Goal: Task Accomplishment & Management: Complete application form

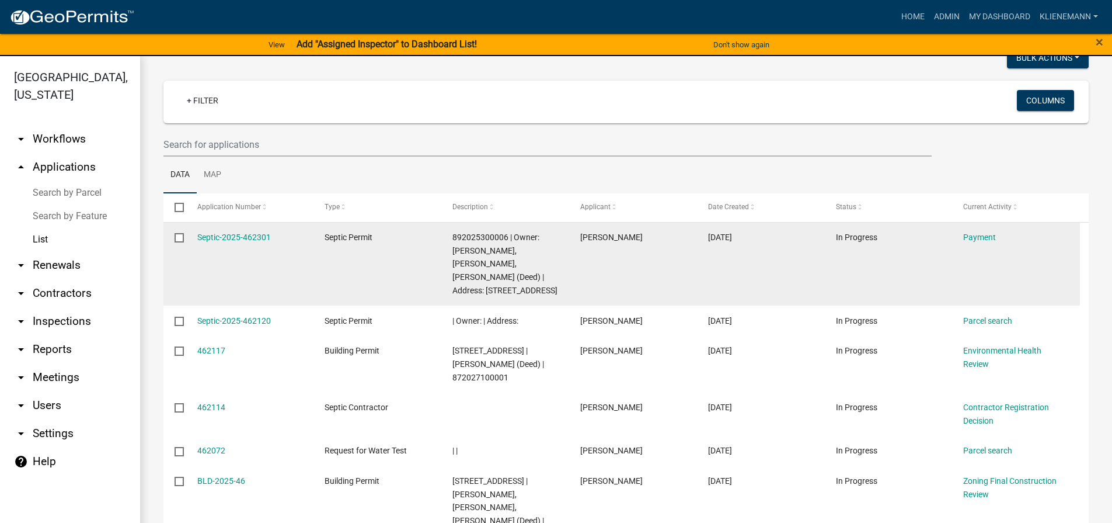
scroll to position [39, 0]
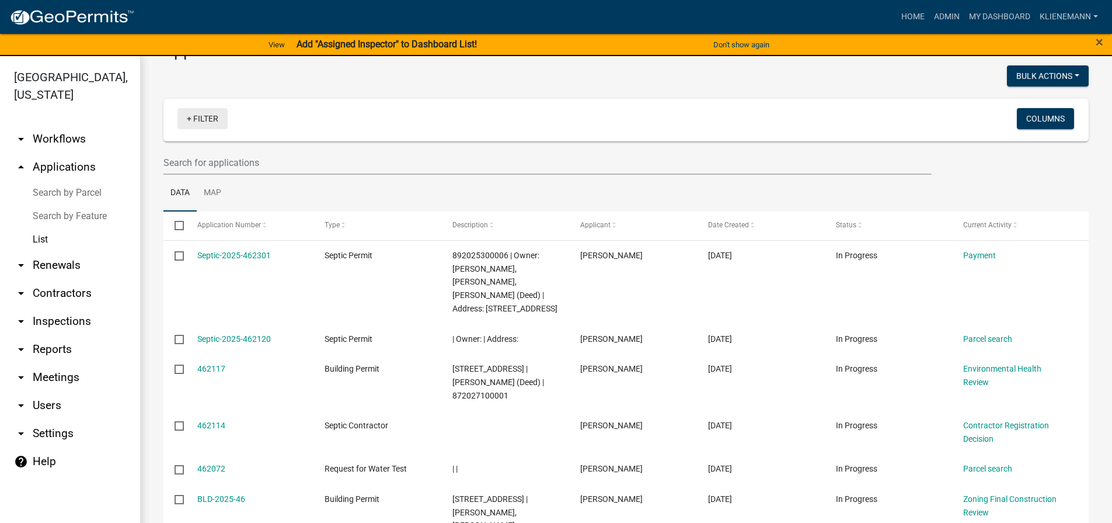
click at [205, 118] on link "+ Filter" at bounding box center [203, 118] width 50 height 21
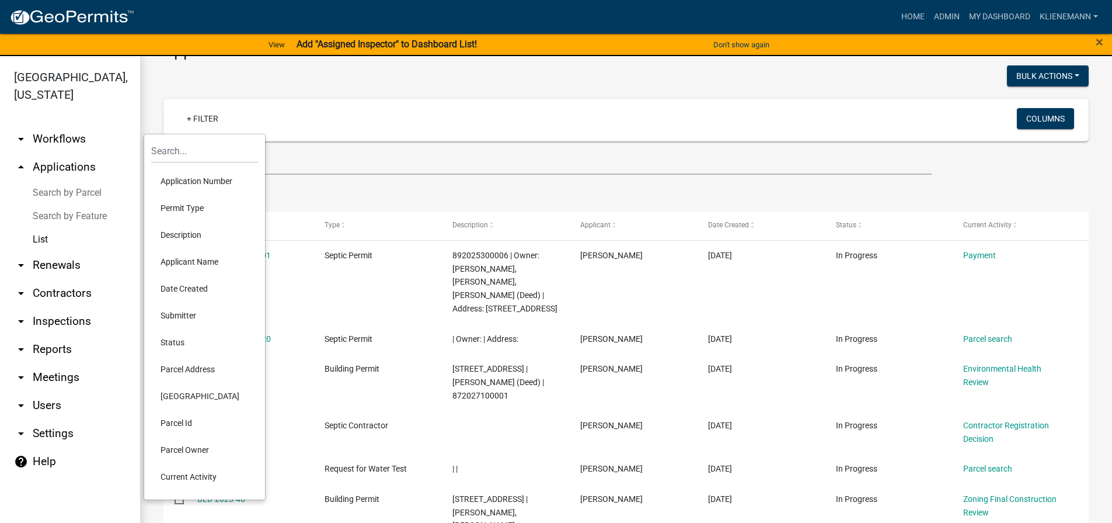
click at [247, 264] on li "Applicant Name" at bounding box center [204, 261] width 107 height 27
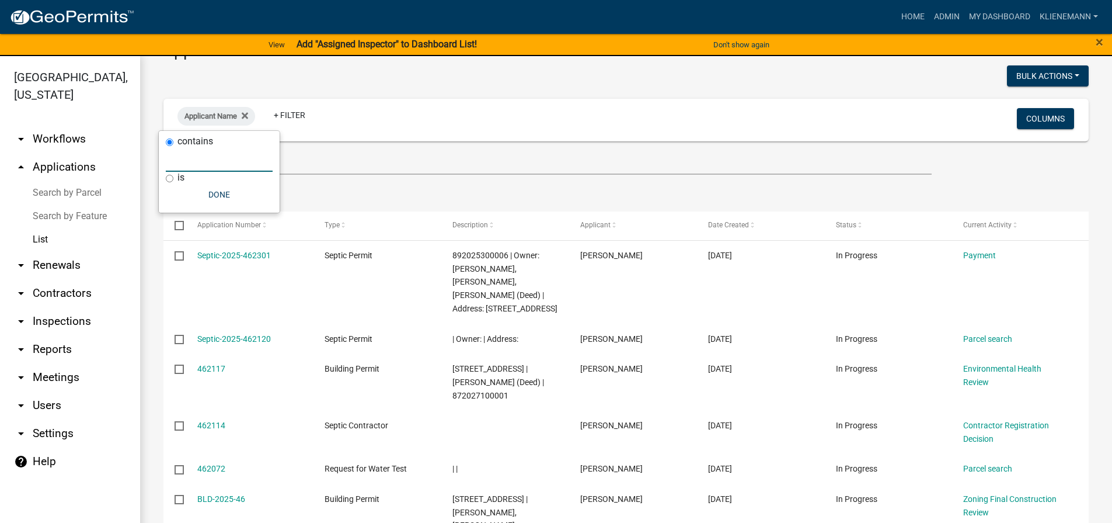
click at [238, 155] on input "text" at bounding box center [219, 160] width 107 height 24
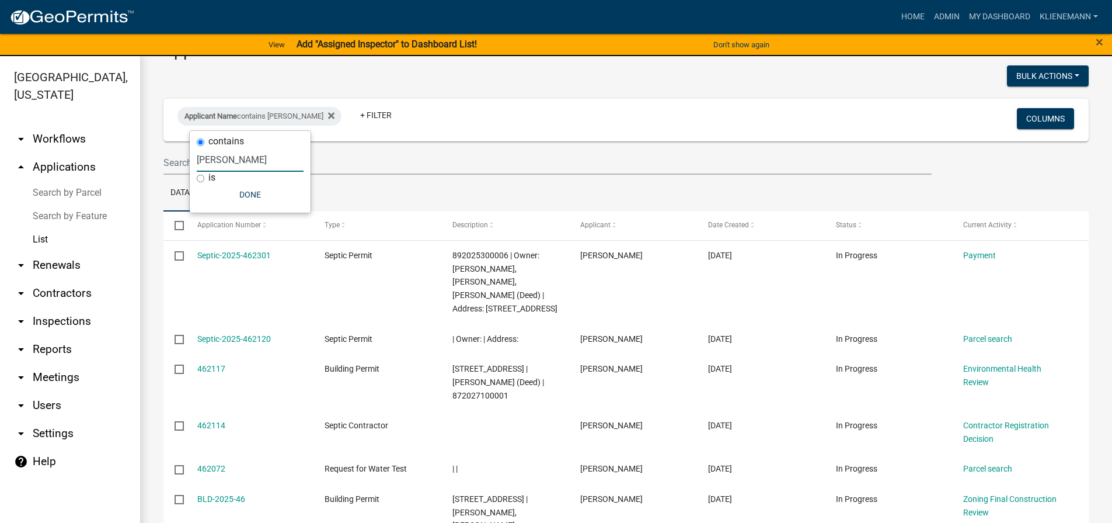
type input "[PERSON_NAME]"
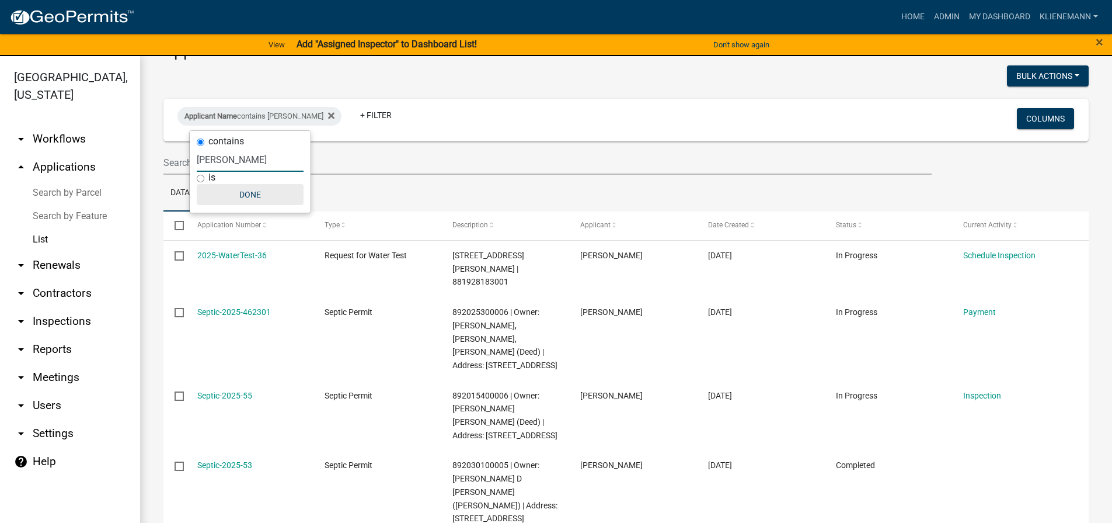
click at [254, 197] on button "Done" at bounding box center [250, 194] width 107 height 21
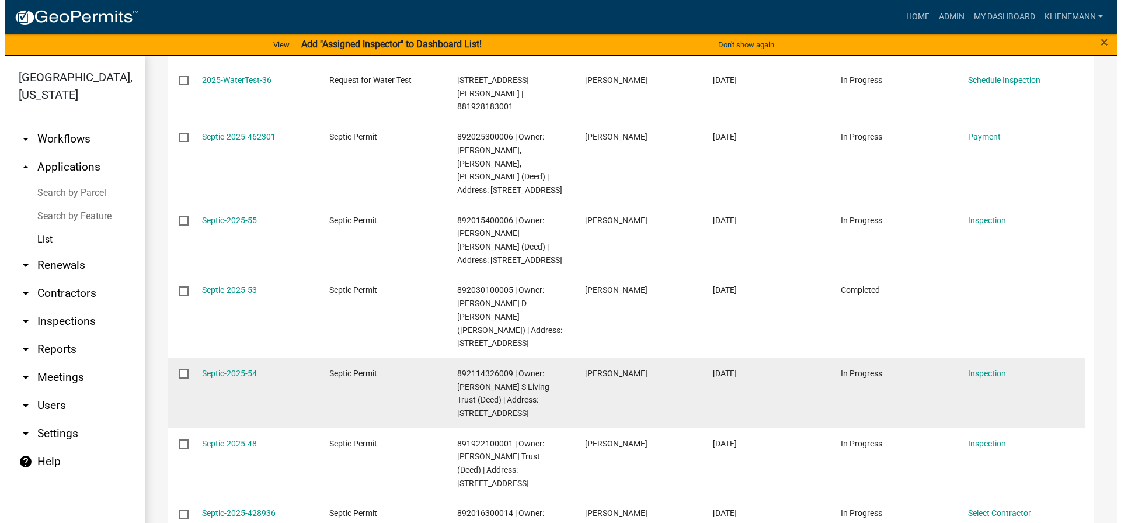
scroll to position [272, 0]
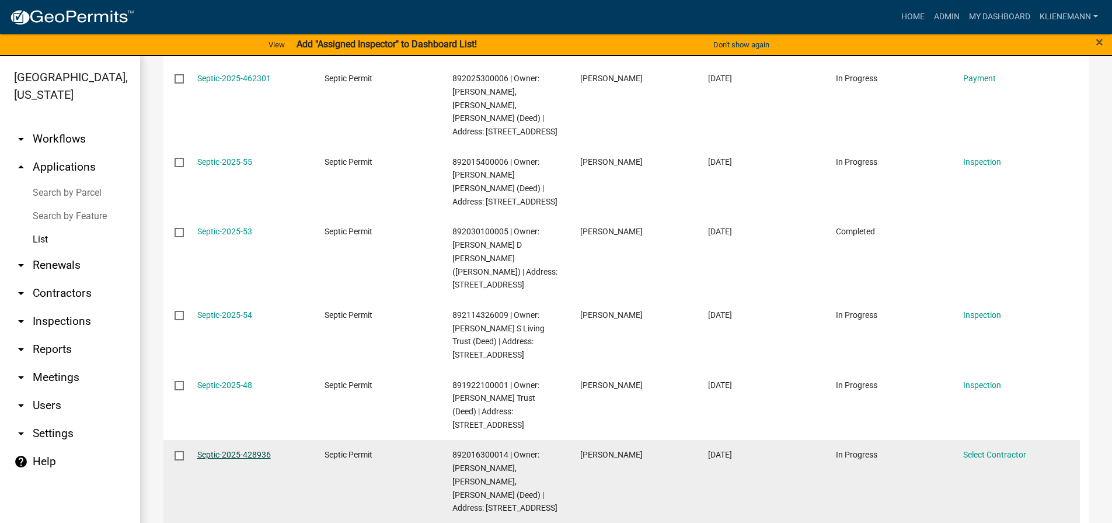
click at [231, 450] on link "Septic-2025-428936" at bounding box center [234, 454] width 74 height 9
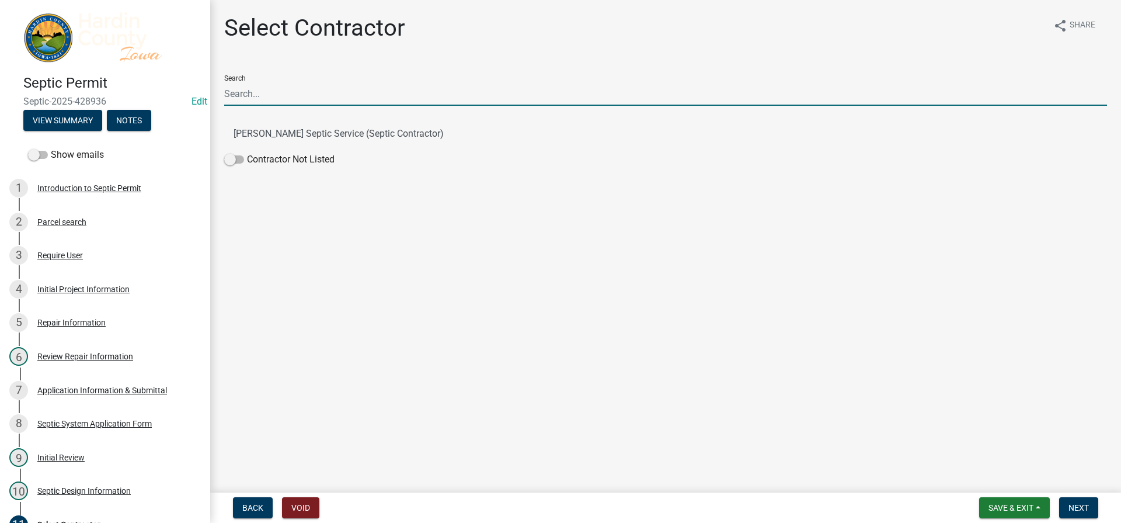
click at [301, 86] on input "Search" at bounding box center [665, 94] width 883 height 24
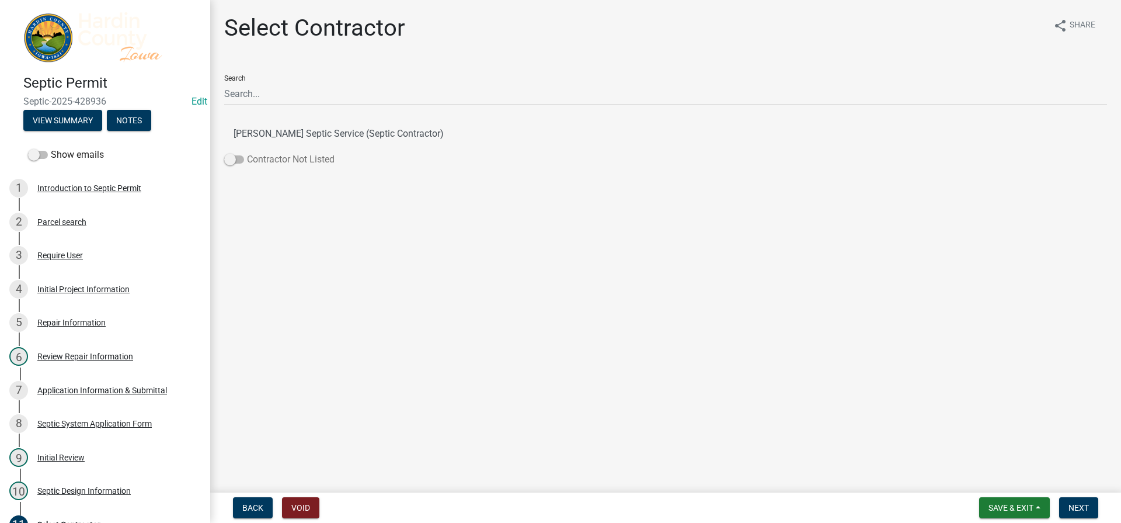
click at [239, 153] on label "Contractor Not Listed" at bounding box center [279, 159] width 110 height 14
click at [247, 152] on input "Contractor Not Listed" at bounding box center [247, 152] width 0 height 0
click at [1080, 505] on span "Next" at bounding box center [1079, 507] width 20 height 9
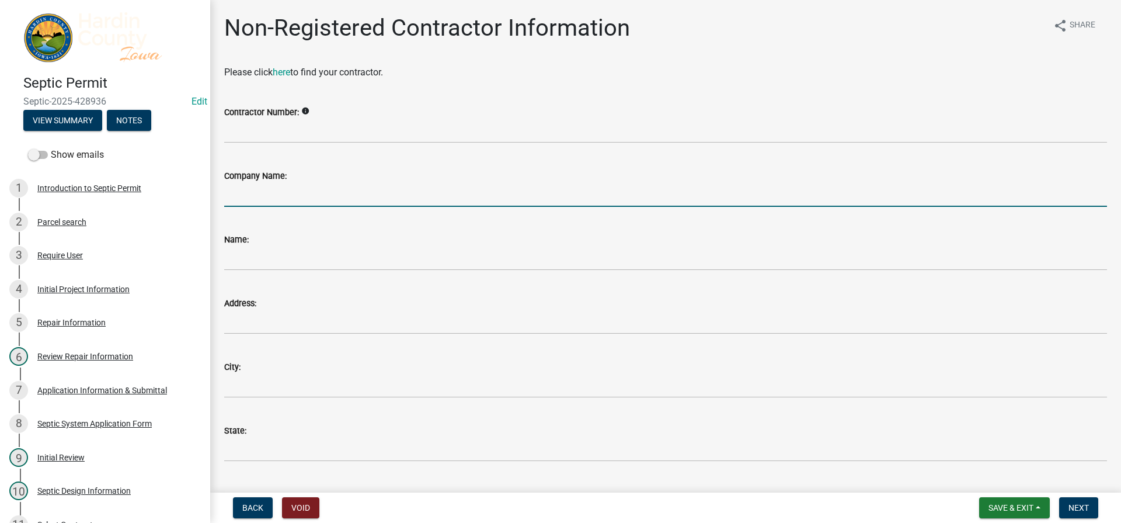
click at [299, 200] on input "Company Name:" at bounding box center [665, 195] width 883 height 24
type input "Morts Water Company"
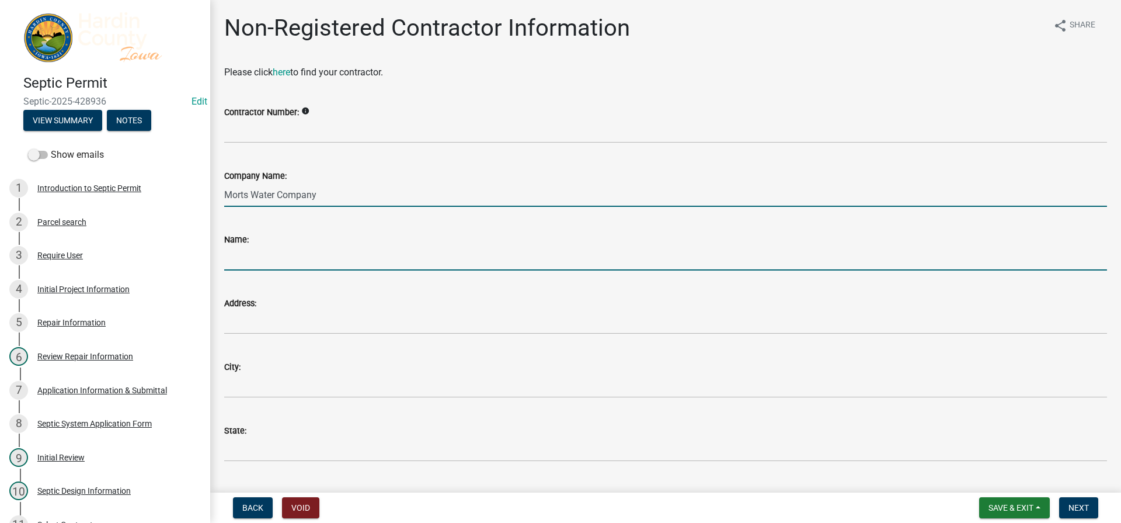
click at [301, 257] on input "Name:" at bounding box center [665, 258] width 883 height 24
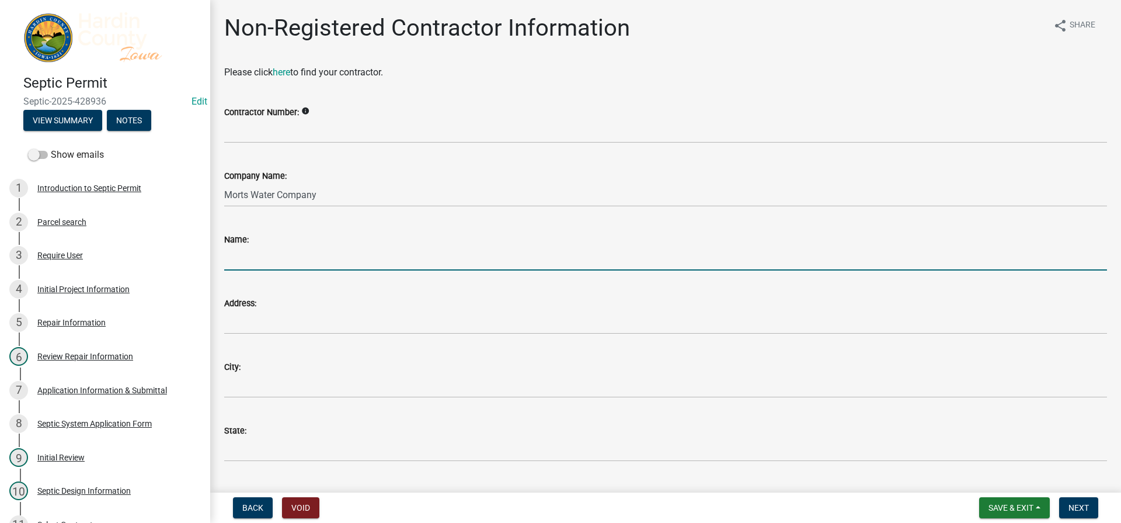
type input "[PERSON_NAME]"
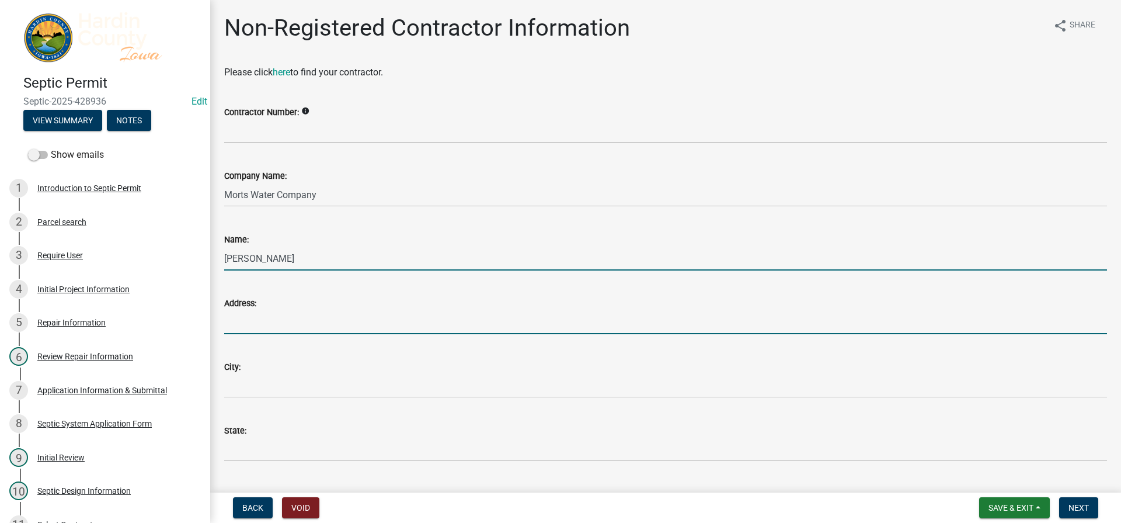
click at [301, 324] on input "Address:" at bounding box center [665, 322] width 883 height 24
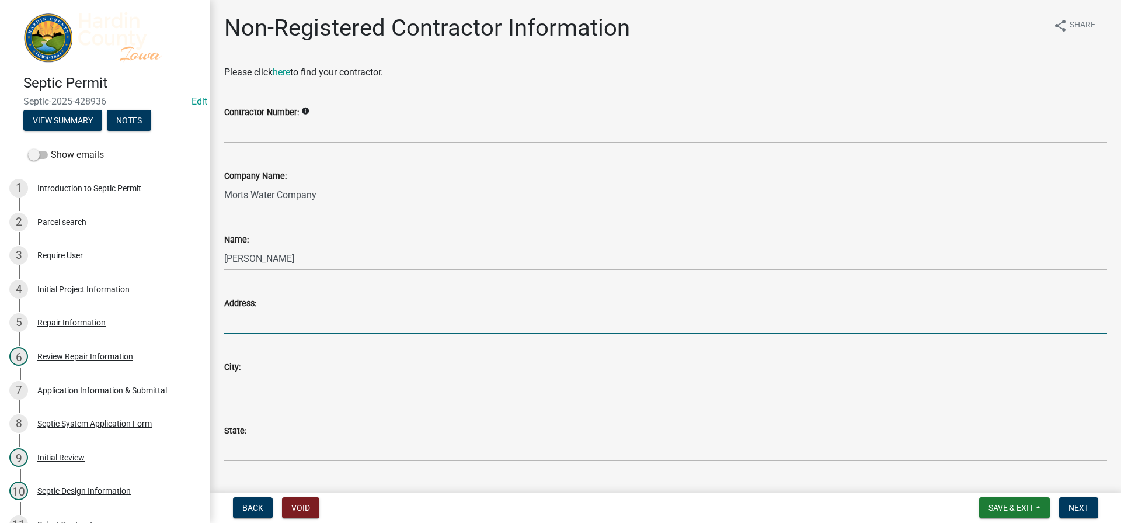
type input "[STREET_ADDRESS]"
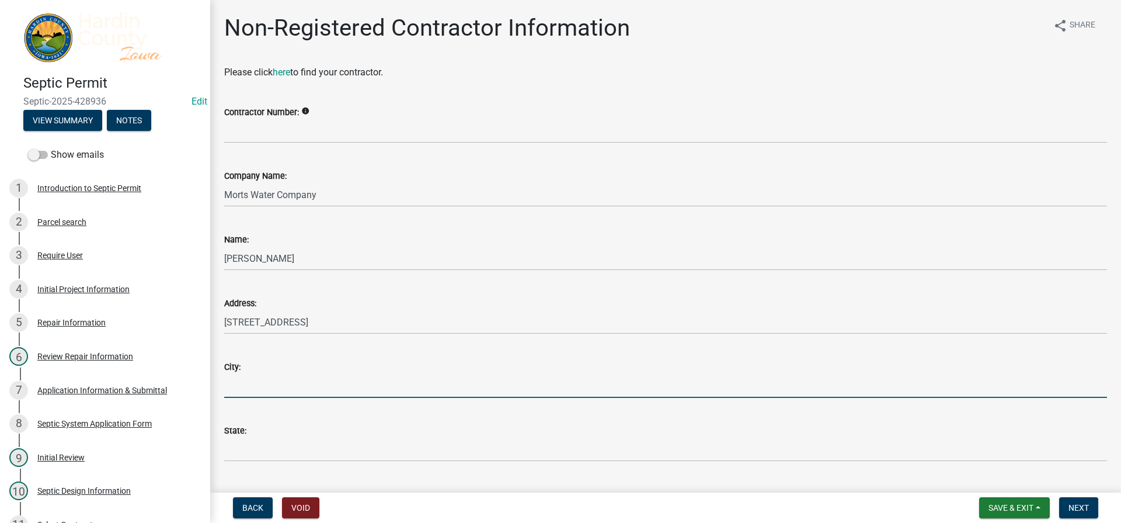
click at [301, 387] on input "City:" at bounding box center [665, 386] width 883 height 24
type input "[PERSON_NAME]"
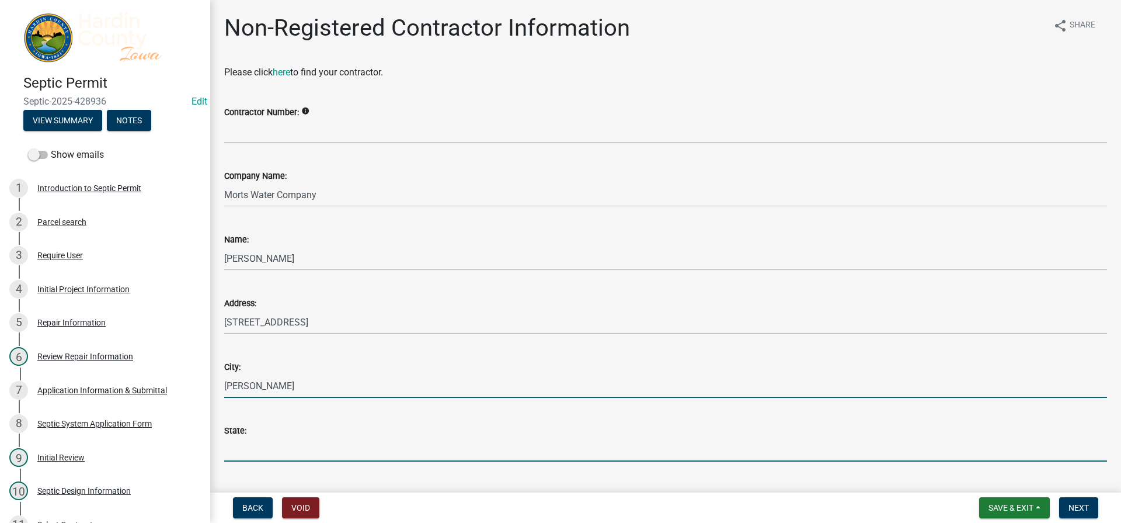
click at [263, 440] on input "State:" at bounding box center [665, 449] width 883 height 24
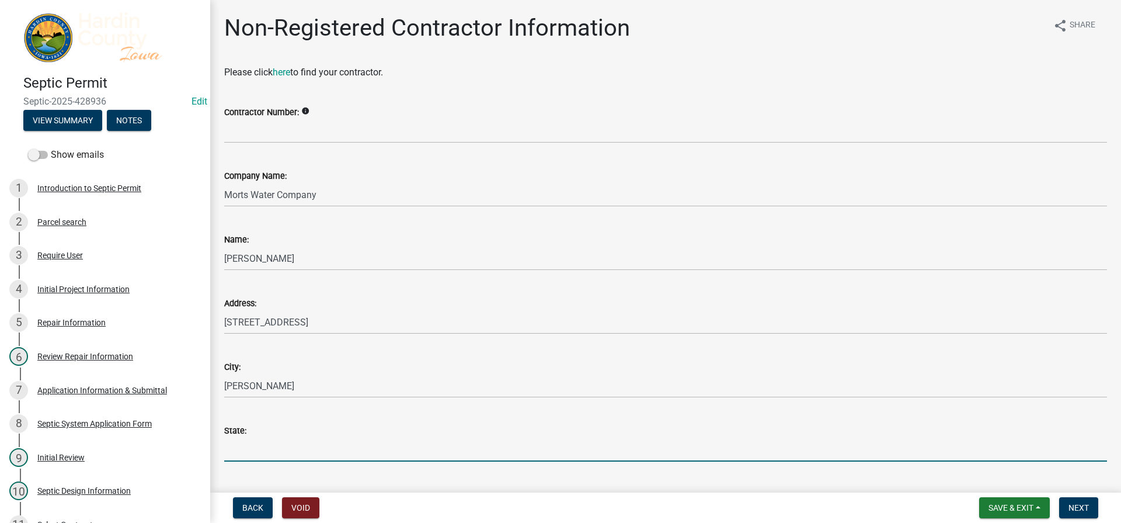
type input "IA"
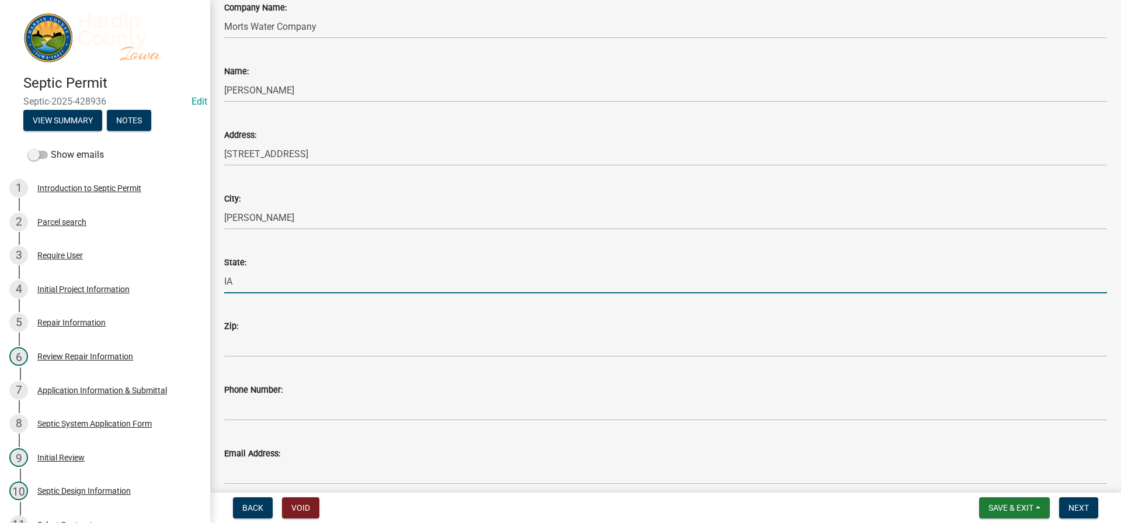
scroll to position [175, 0]
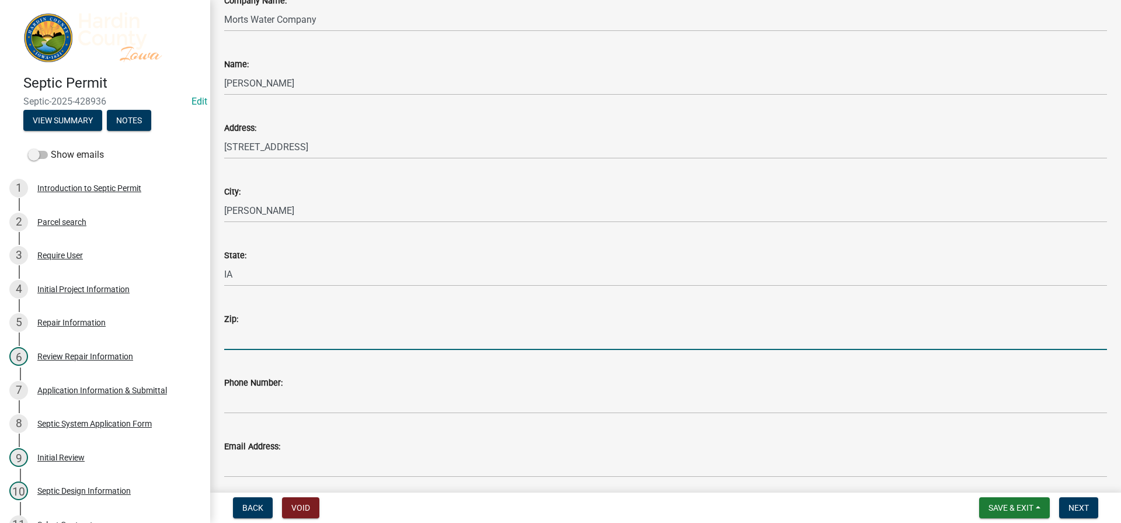
click at [283, 343] on input "Zip:" at bounding box center [665, 338] width 883 height 24
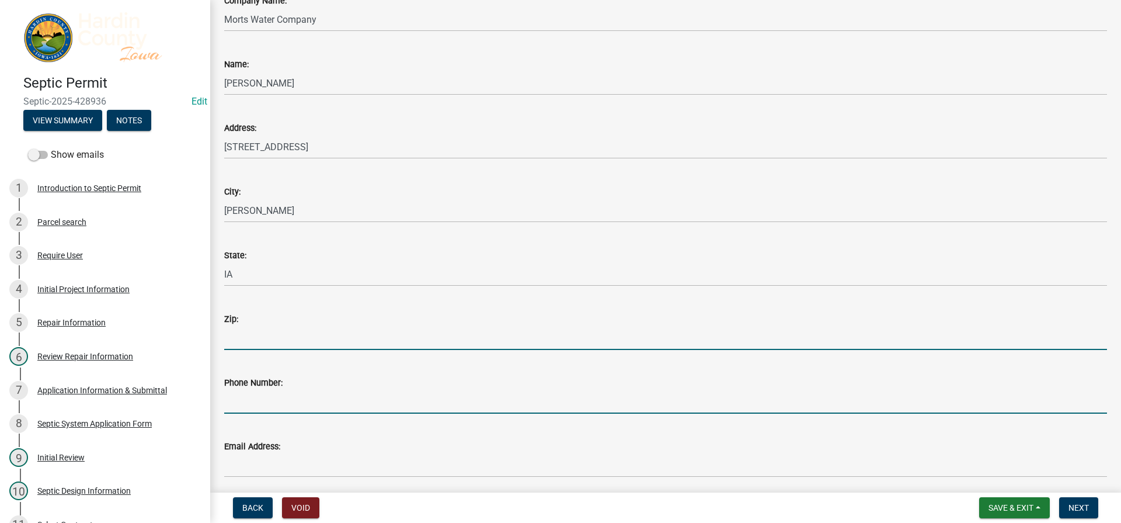
click at [463, 398] on input "Phone Number:" at bounding box center [665, 401] width 883 height 24
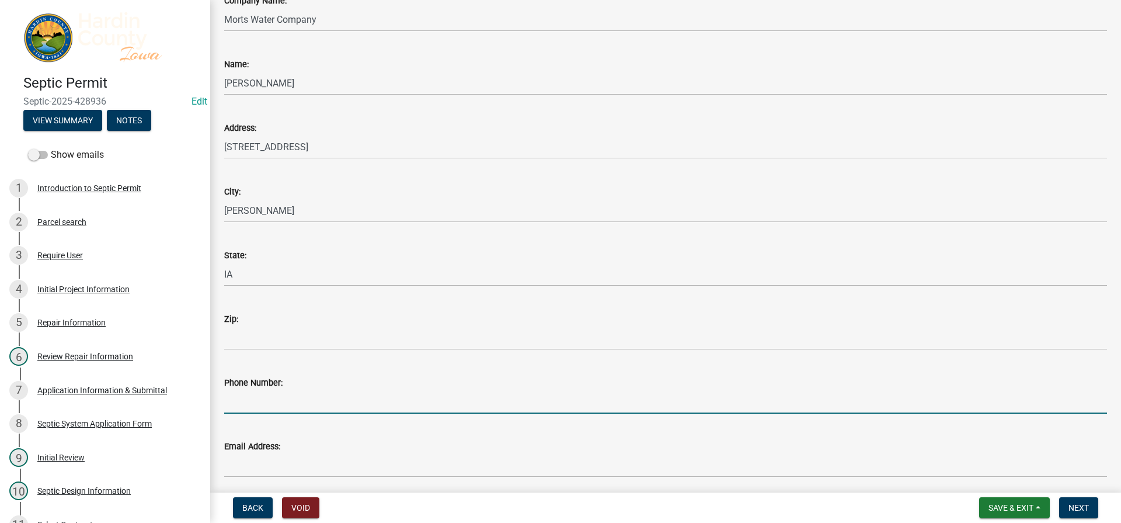
type input "[PHONE_NUMBER]"
click at [316, 453] on div "Email Address:" at bounding box center [665, 446] width 883 height 14
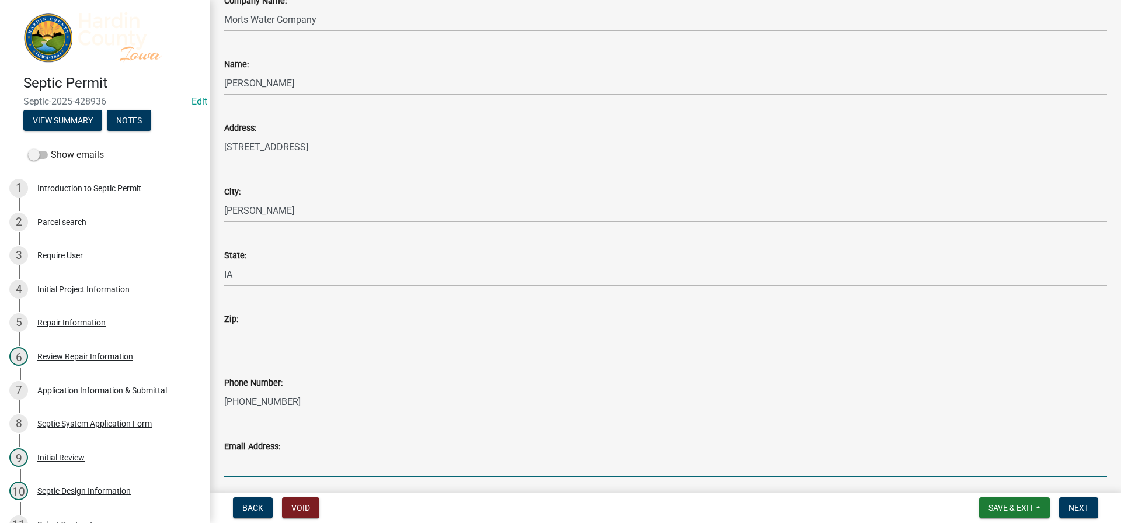
drag, startPoint x: 314, startPoint y: 467, endPoint x: 314, endPoint y: 460, distance: 7.0
click at [314, 467] on input "Email Address:" at bounding box center [665, 465] width 883 height 24
type input "[EMAIL_ADDRESS][DOMAIN_NAME]"
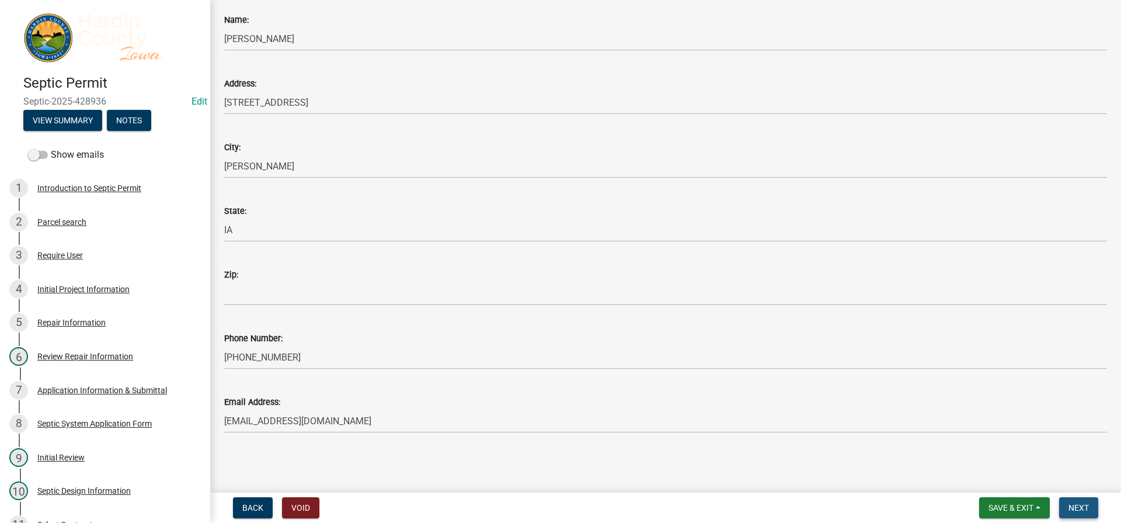
click at [1091, 507] on button "Next" at bounding box center [1078, 507] width 39 height 21
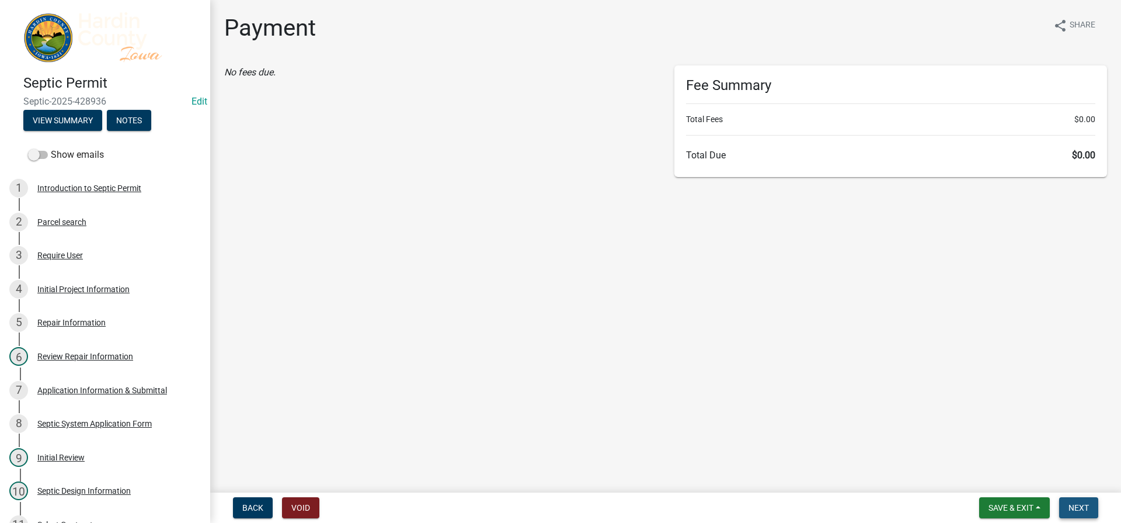
click at [1081, 513] on button "Next" at bounding box center [1078, 507] width 39 height 21
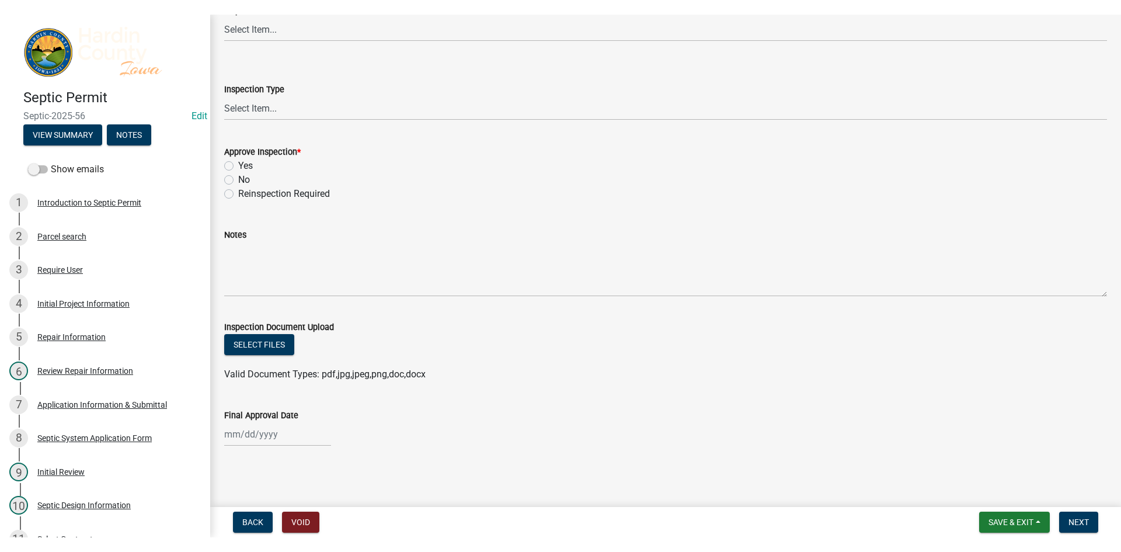
scroll to position [78, 0]
